Goal: Task Accomplishment & Management: Use online tool/utility

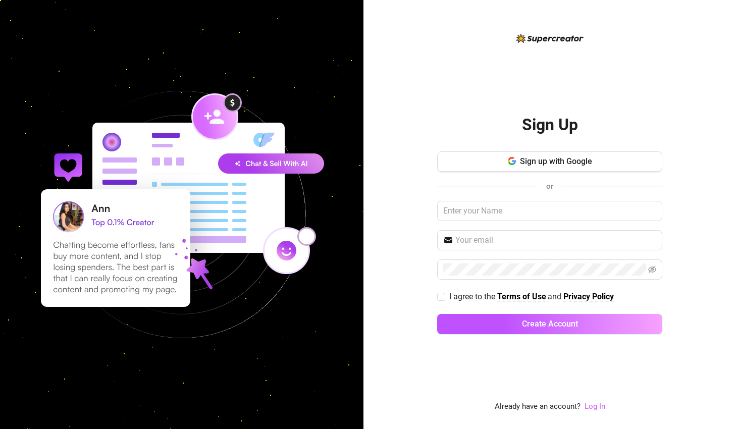
click at [590, 406] on link "Log In" at bounding box center [594, 406] width 21 height 9
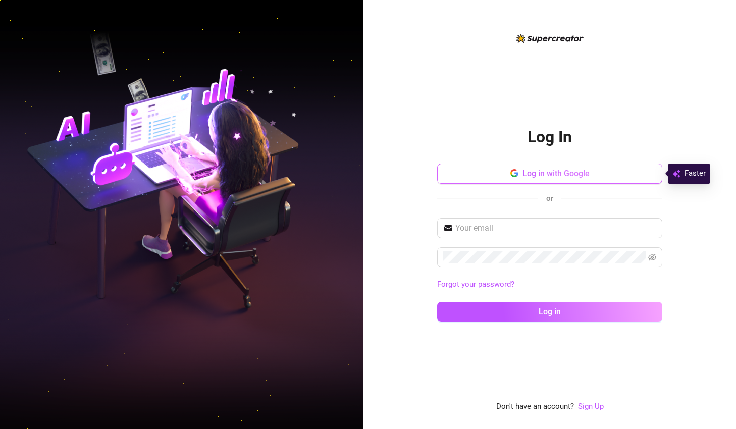
click at [518, 178] on button "Log in with Google" at bounding box center [549, 174] width 225 height 20
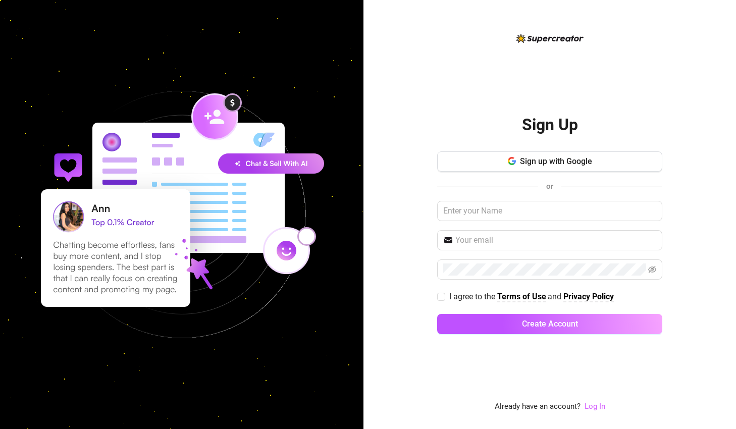
click at [596, 407] on link "Log In" at bounding box center [594, 406] width 21 height 9
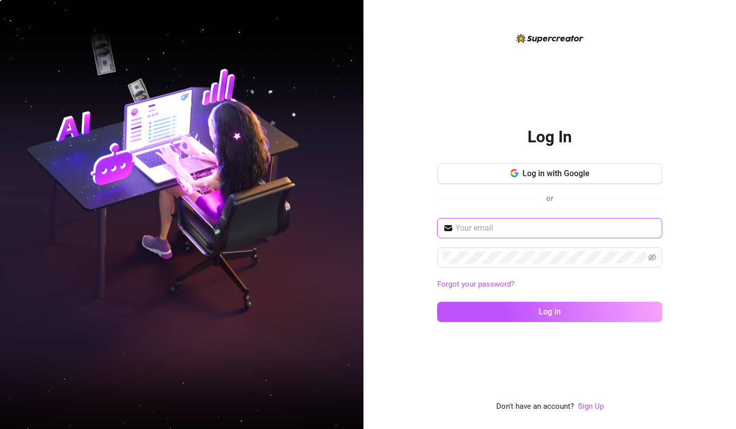
click at [524, 231] on input "text" at bounding box center [555, 228] width 201 height 12
type input "garreth@raptcreative.com"
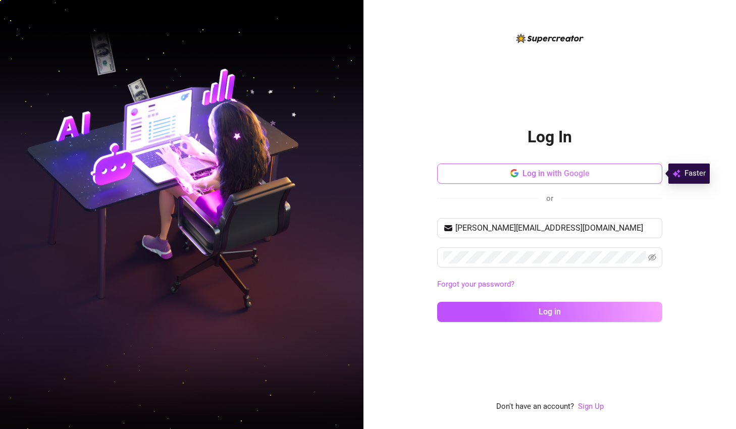
click at [576, 177] on span "Log in with Google" at bounding box center [555, 174] width 67 height 10
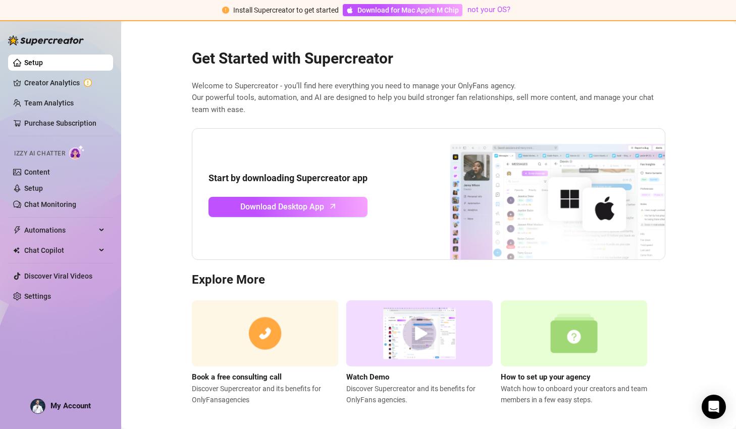
scroll to position [7, 0]
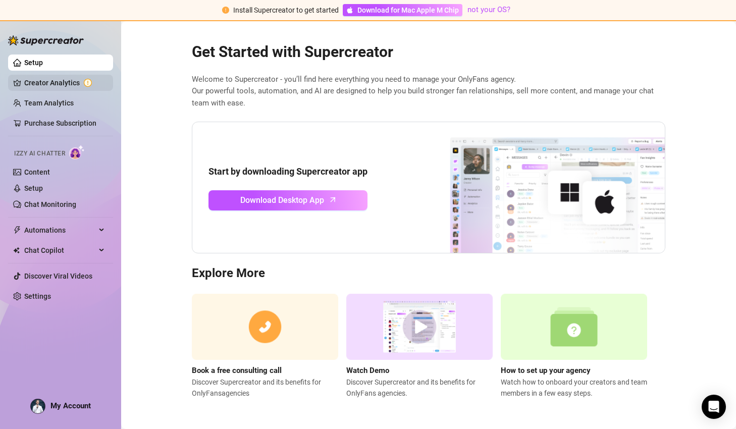
click at [66, 80] on link "Creator Analytics" at bounding box center [64, 83] width 81 height 16
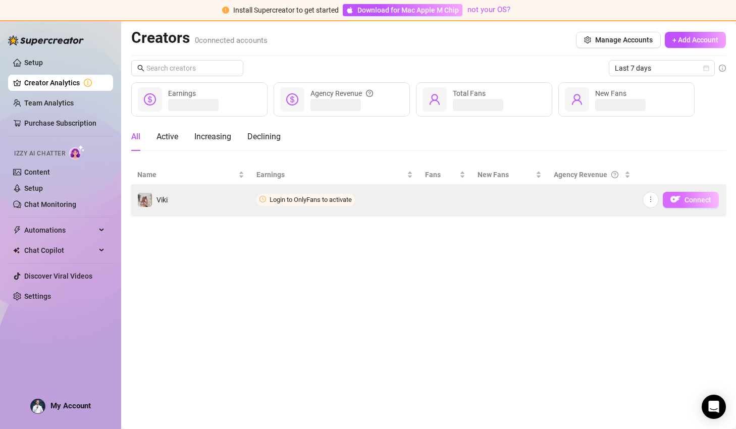
click at [692, 201] on span "Connect" at bounding box center [697, 200] width 27 height 8
click at [678, 201] on img "button" at bounding box center [675, 199] width 10 height 10
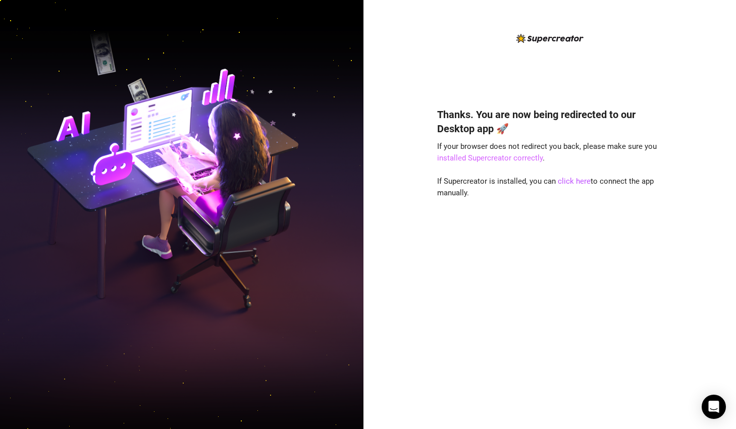
click at [524, 159] on link "installed Supercreator correctly" at bounding box center [489, 157] width 105 height 9
